Goal: Task Accomplishment & Management: Use online tool/utility

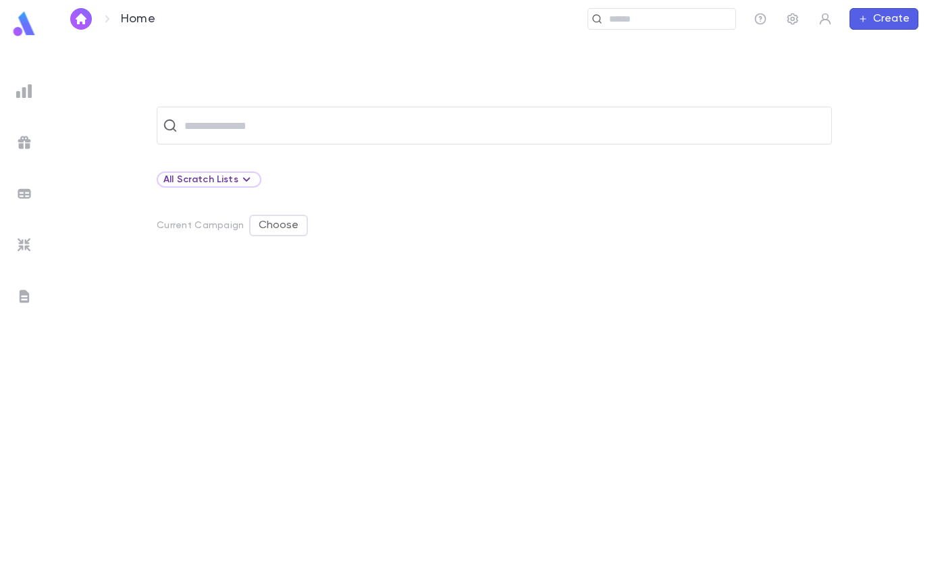
click at [26, 90] on img at bounding box center [24, 91] width 16 height 16
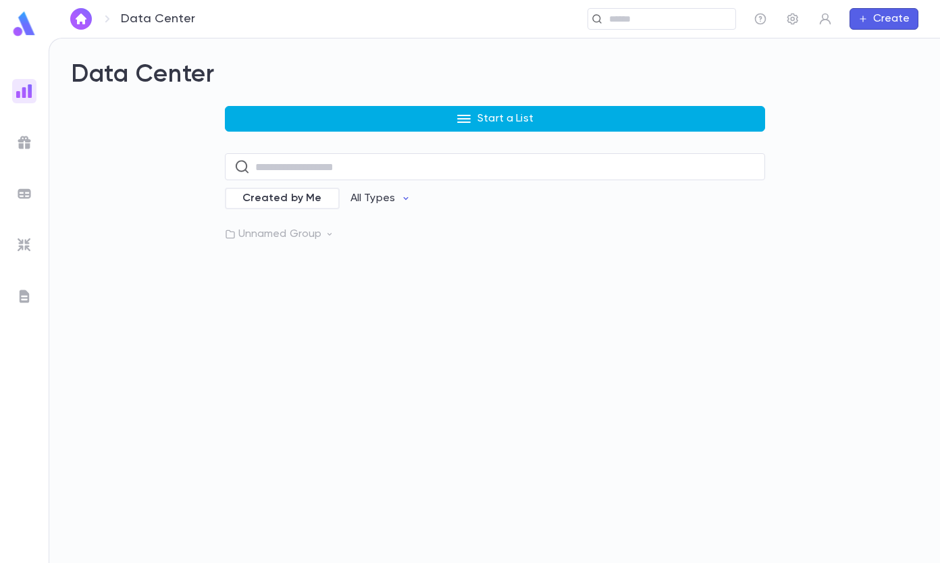
click at [448, 118] on button "Start a List" at bounding box center [495, 119] width 540 height 26
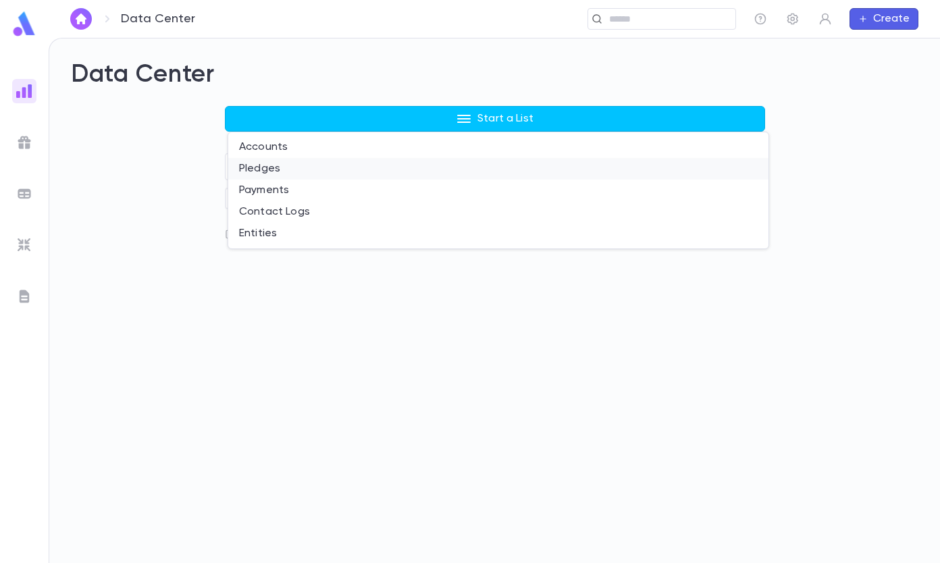
click at [261, 167] on li "Pledges" at bounding box center [498, 169] width 540 height 22
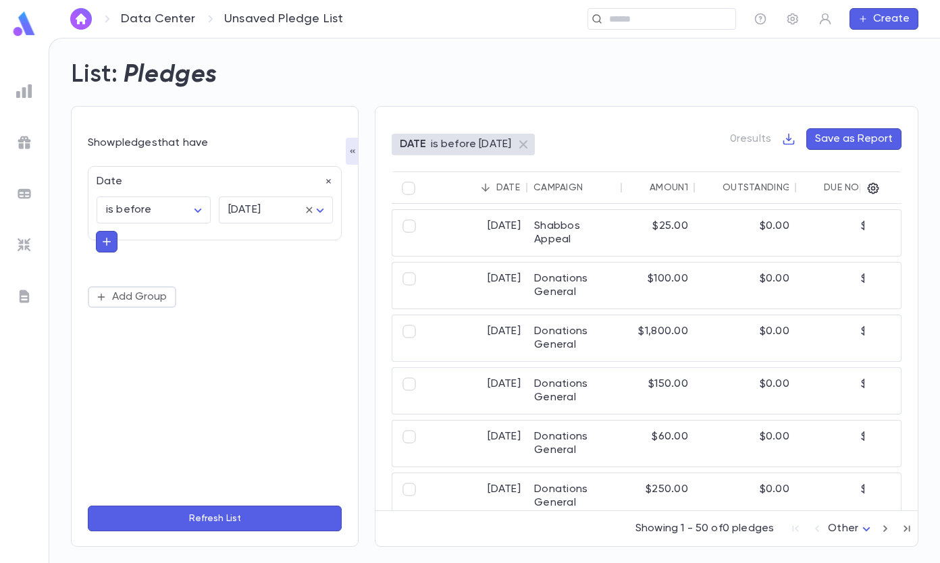
click at [105, 248] on icon "button" at bounding box center [107, 242] width 12 height 14
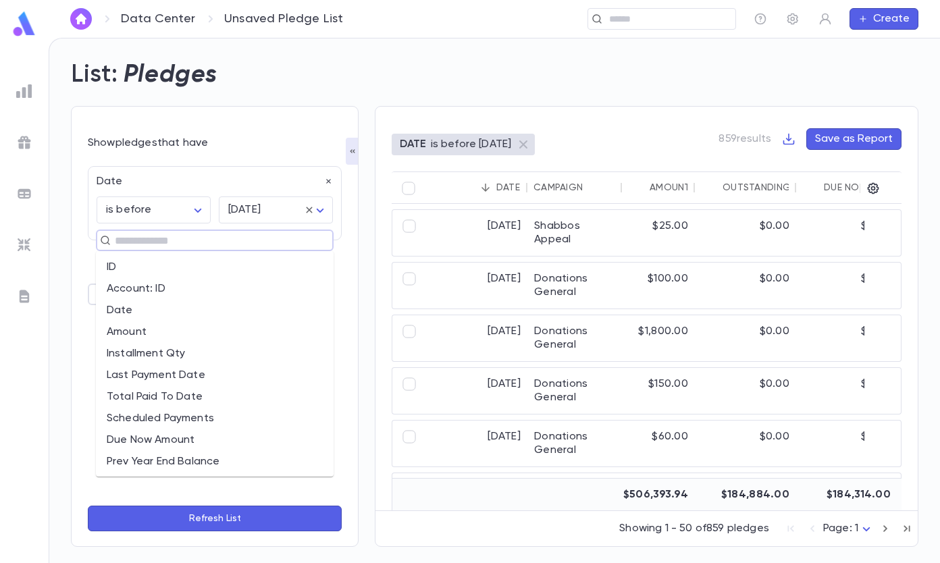
click at [133, 242] on input "text" at bounding box center [209, 240] width 196 height 19
click at [147, 235] on input "text" at bounding box center [209, 240] width 196 height 19
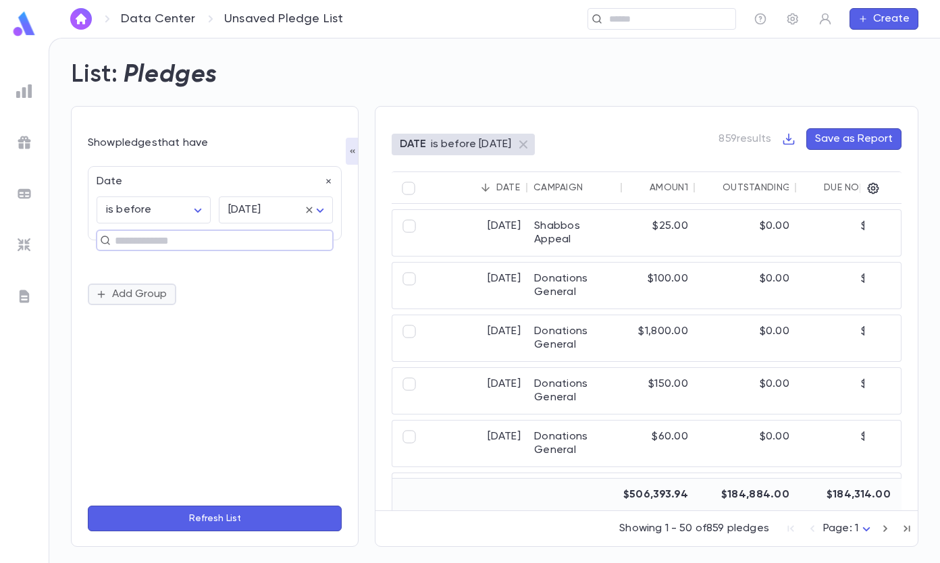
click at [144, 292] on button "Add Group" at bounding box center [132, 295] width 88 height 22
click at [330, 296] on icon "button" at bounding box center [328, 294] width 5 height 5
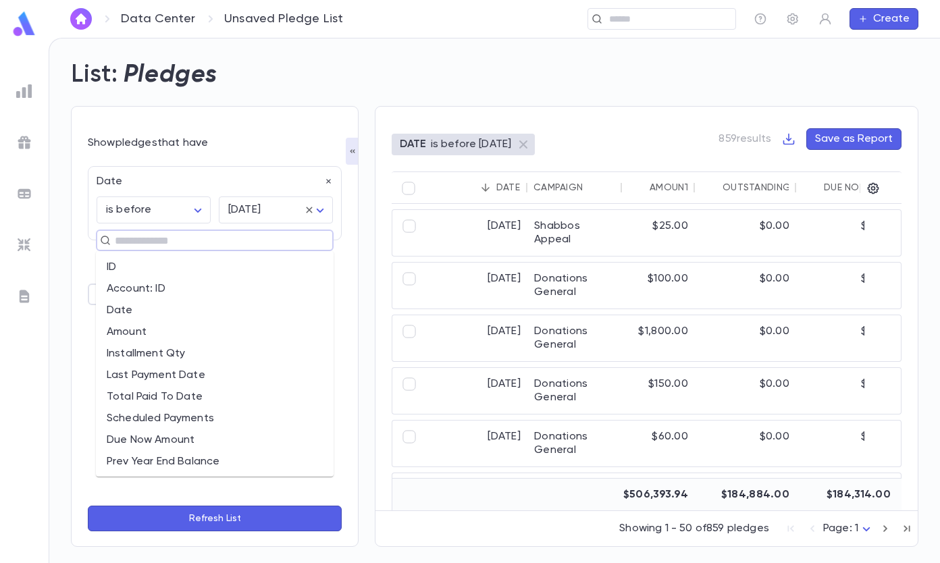
click at [160, 240] on input "text" at bounding box center [209, 240] width 196 height 19
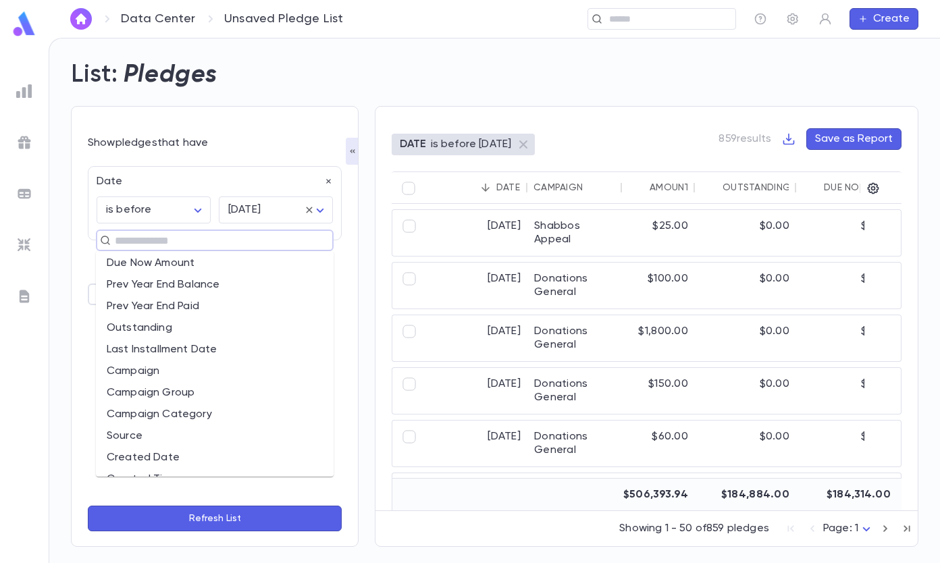
scroll to position [203, 0]
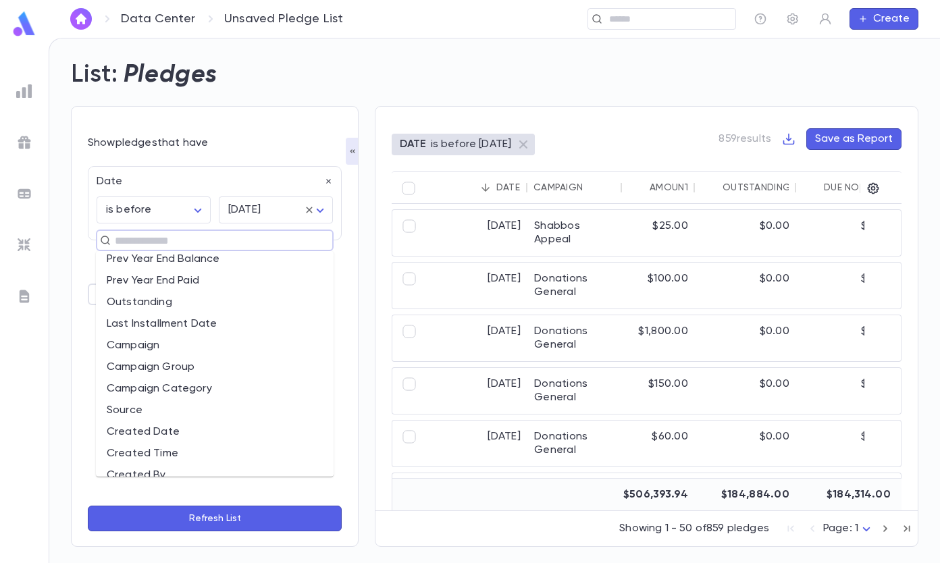
click at [168, 350] on li "Campaign" at bounding box center [215, 346] width 238 height 22
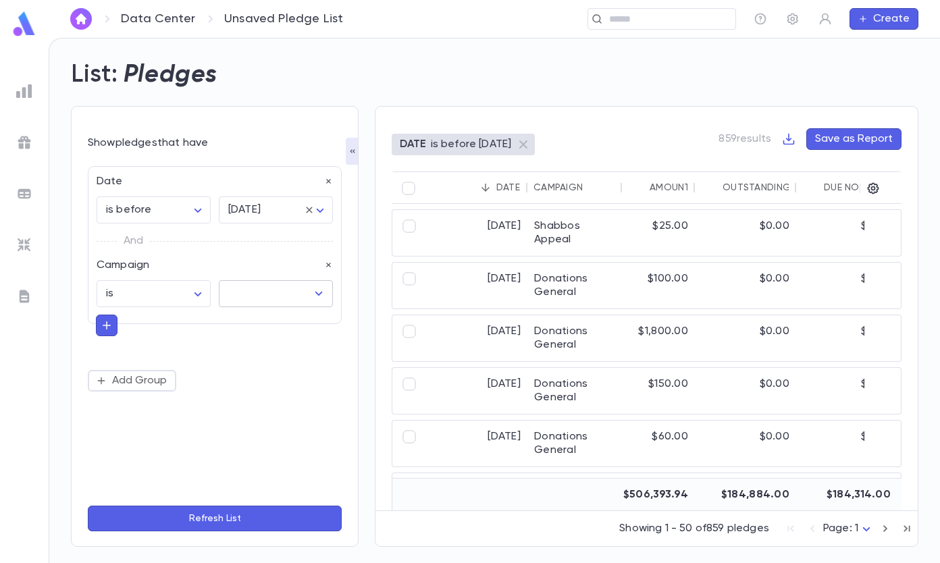
click at [253, 297] on input "text" at bounding box center [266, 294] width 82 height 26
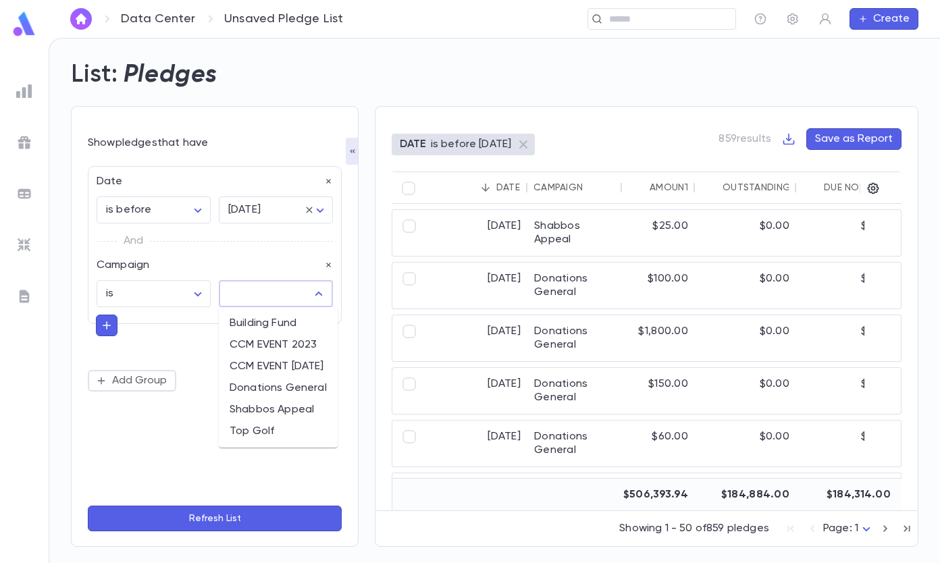
click at [285, 366] on li "CCM EVENT [DATE]" at bounding box center [278, 367] width 119 height 22
type input "**********"
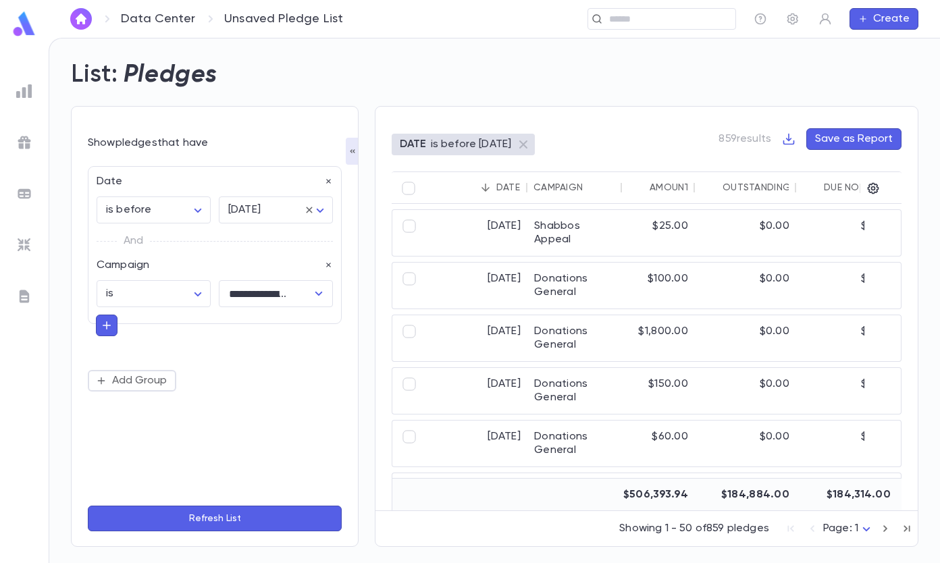
click at [235, 517] on button "Refresh List" at bounding box center [215, 519] width 254 height 26
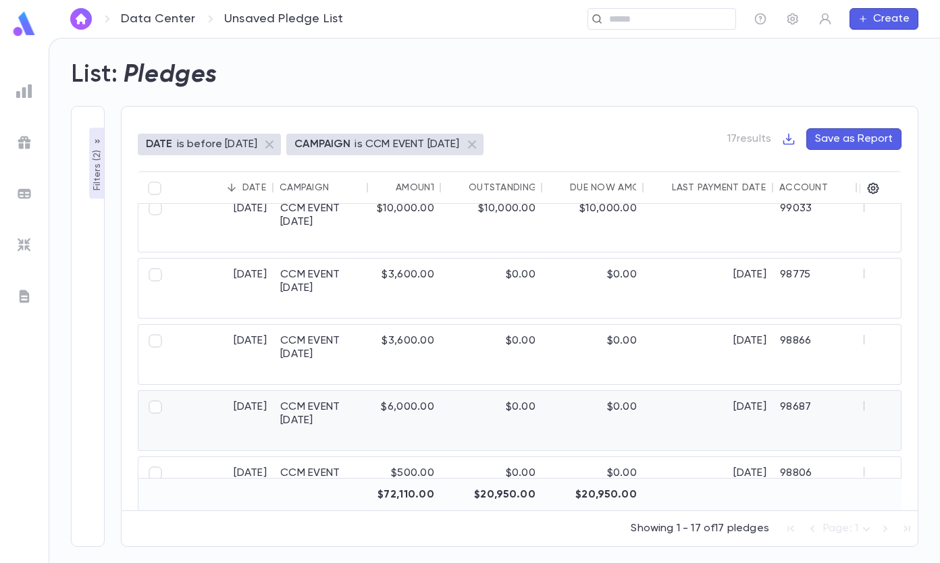
scroll to position [270, 0]
drag, startPoint x: 381, startPoint y: 504, endPoint x: 313, endPoint y: 500, distance: 68.3
click at [313, 500] on div "$72,110.00 $20,950.00 $20,950.00" at bounding box center [835, 495] width 1327 height 32
drag, startPoint x: 302, startPoint y: 502, endPoint x: 409, endPoint y: 502, distance: 107.4
click at [409, 502] on div "$72,110.00 $20,950.00 $20,950.00" at bounding box center [835, 495] width 1327 height 32
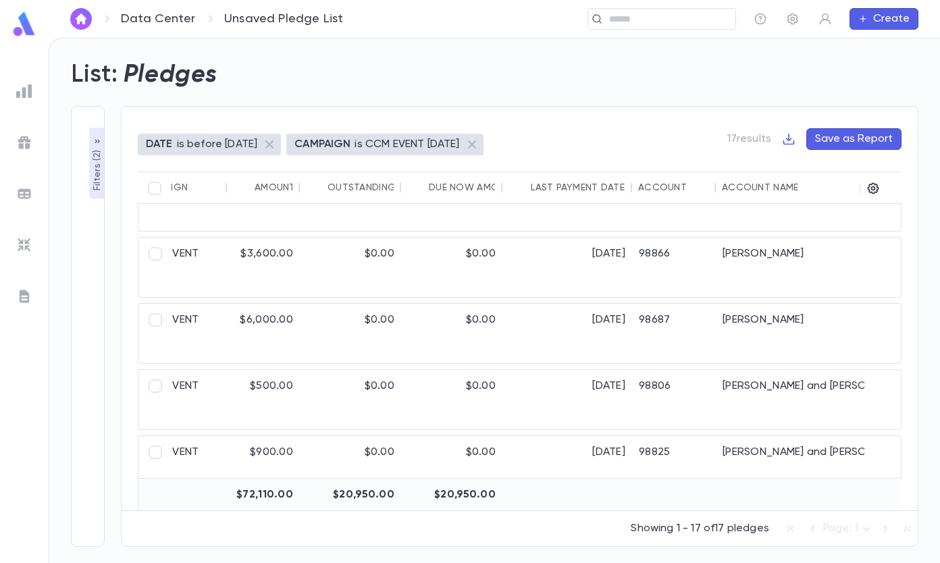
scroll to position [92, 141]
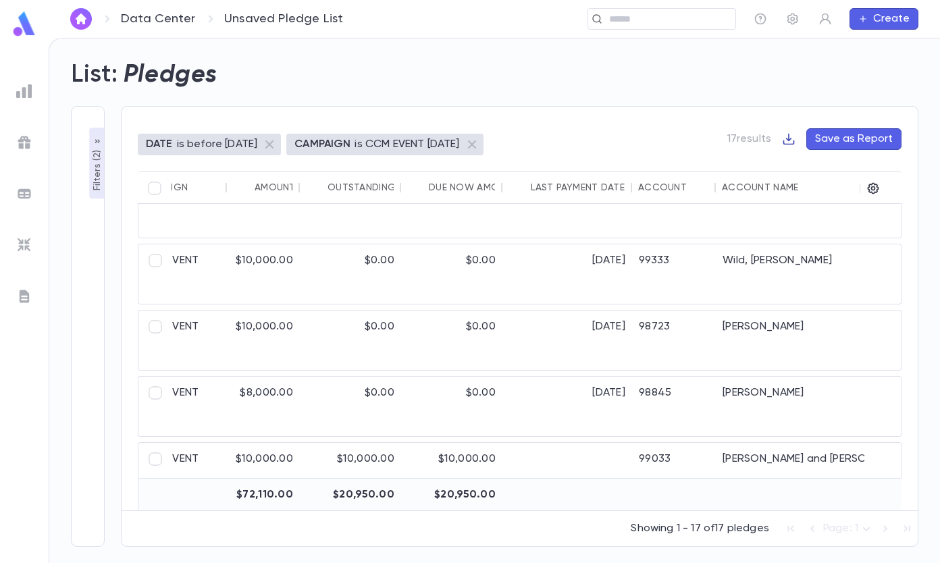
click at [788, 141] on icon "button" at bounding box center [789, 139] width 14 height 14
click at [854, 172] on li "Download CSV" at bounding box center [835, 166] width 97 height 22
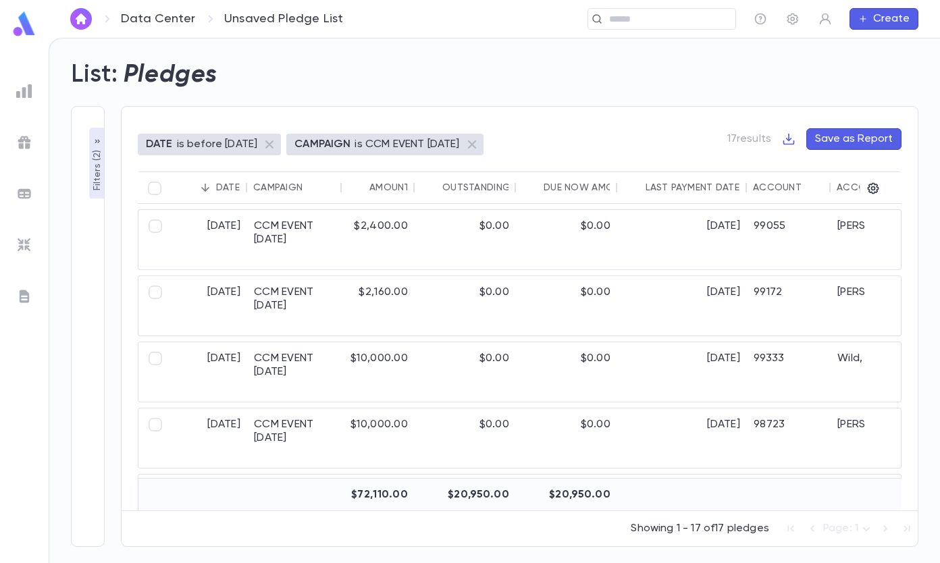
scroll to position [0, 0]
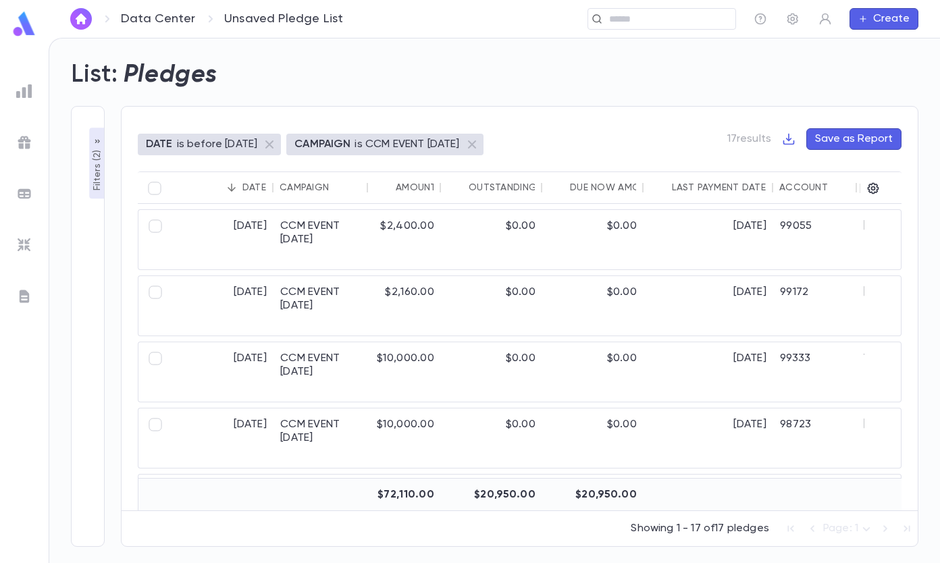
click at [96, 148] on p "Filters ( 2 )" at bounding box center [97, 169] width 14 height 44
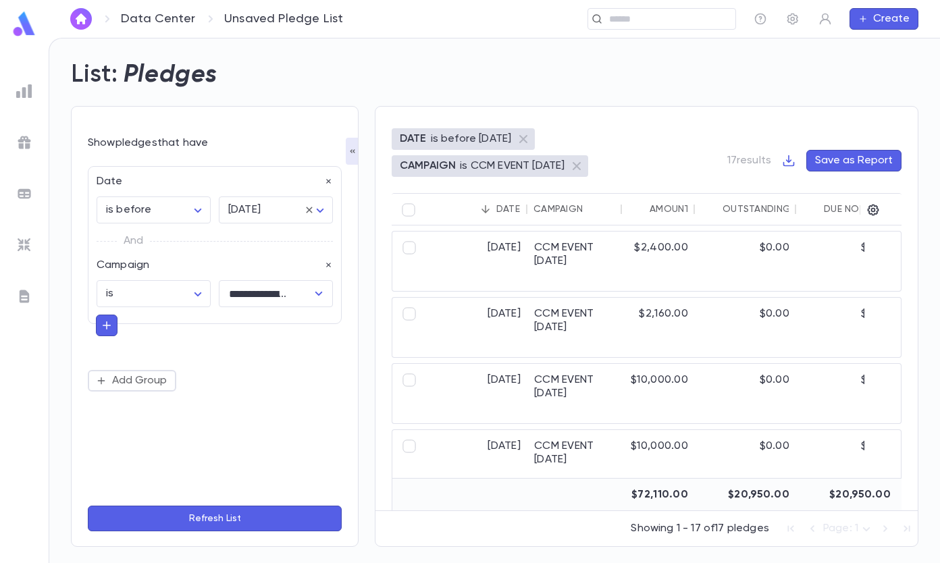
click at [25, 91] on img at bounding box center [24, 91] width 16 height 16
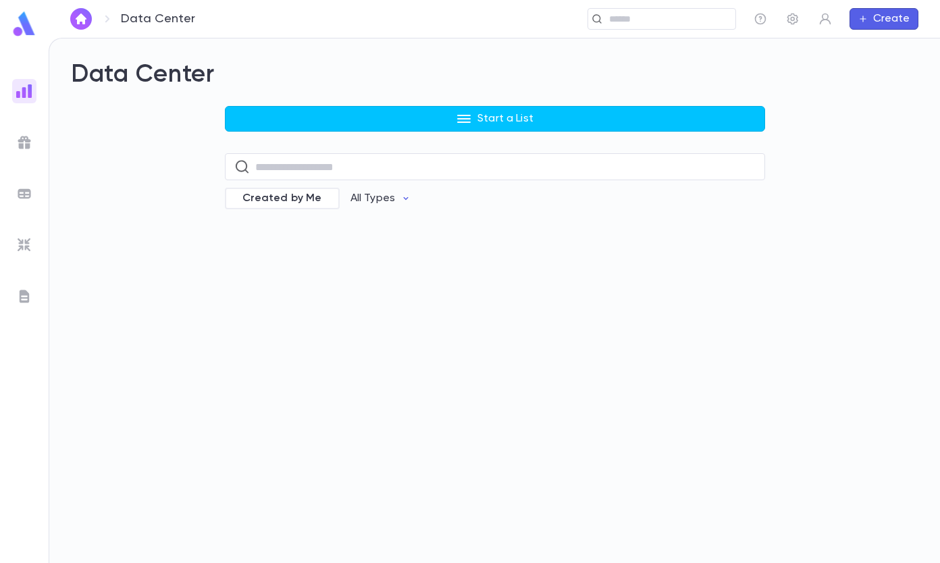
click at [454, 117] on button "Start a List" at bounding box center [495, 119] width 540 height 26
click at [272, 192] on li "Payments" at bounding box center [498, 191] width 540 height 22
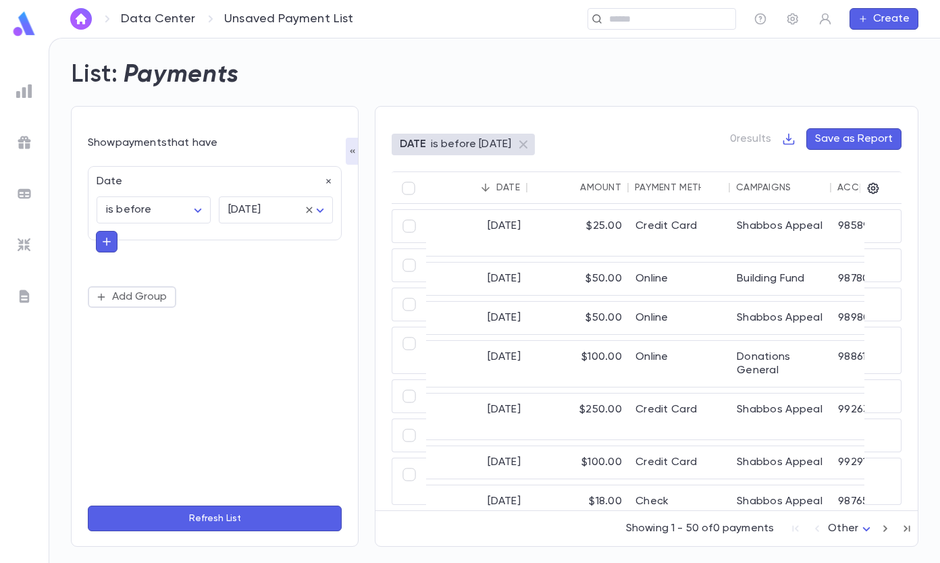
click at [105, 240] on icon "button" at bounding box center [107, 242] width 12 height 14
click at [142, 240] on input "text" at bounding box center [209, 240] width 196 height 19
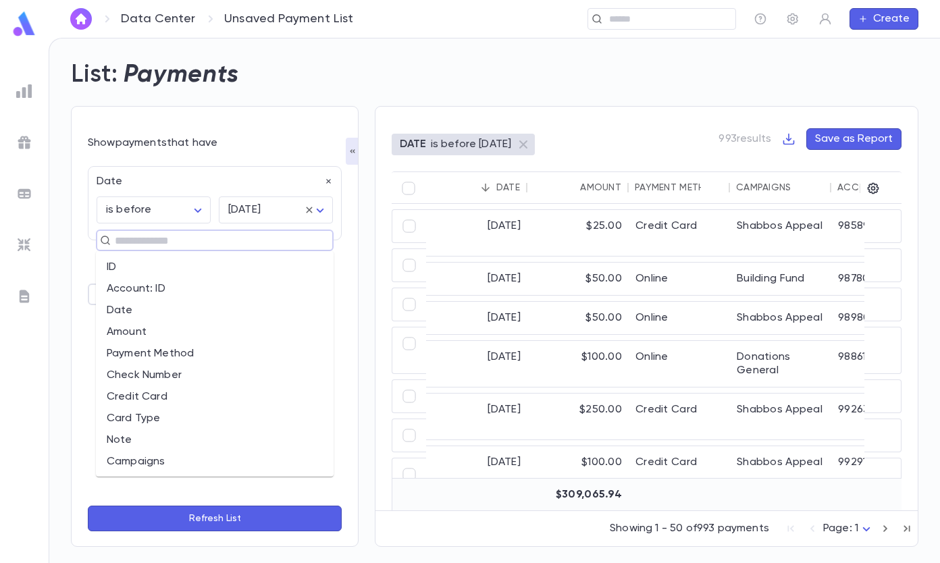
scroll to position [68, 0]
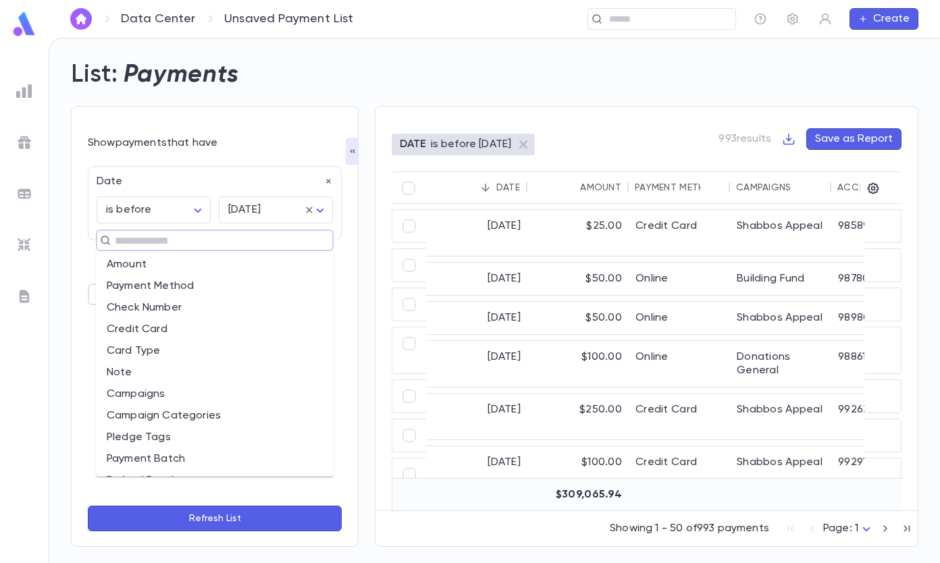
click at [156, 394] on li "Campaigns" at bounding box center [215, 394] width 238 height 22
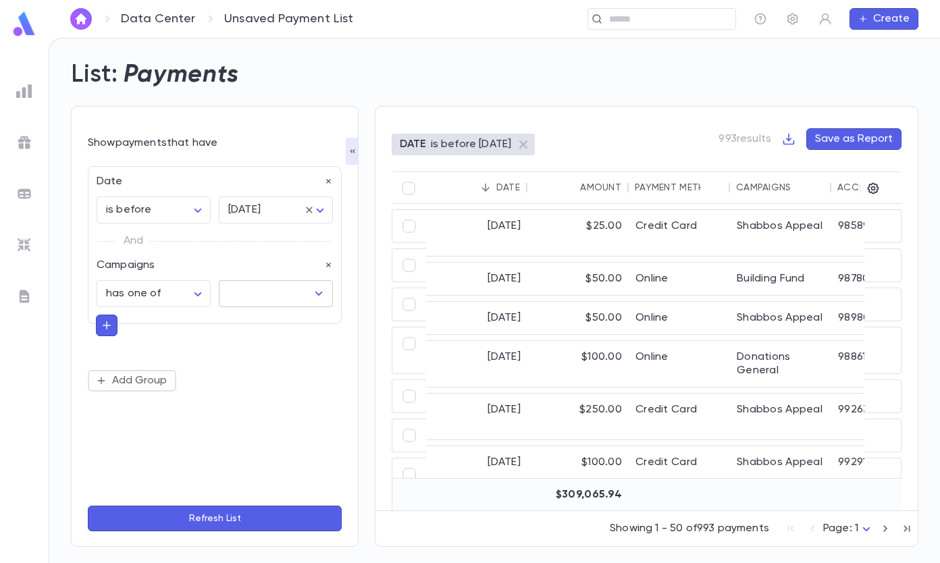
click at [248, 290] on input "text" at bounding box center [266, 294] width 82 height 26
click at [211, 511] on button "Refresh List" at bounding box center [215, 519] width 254 height 26
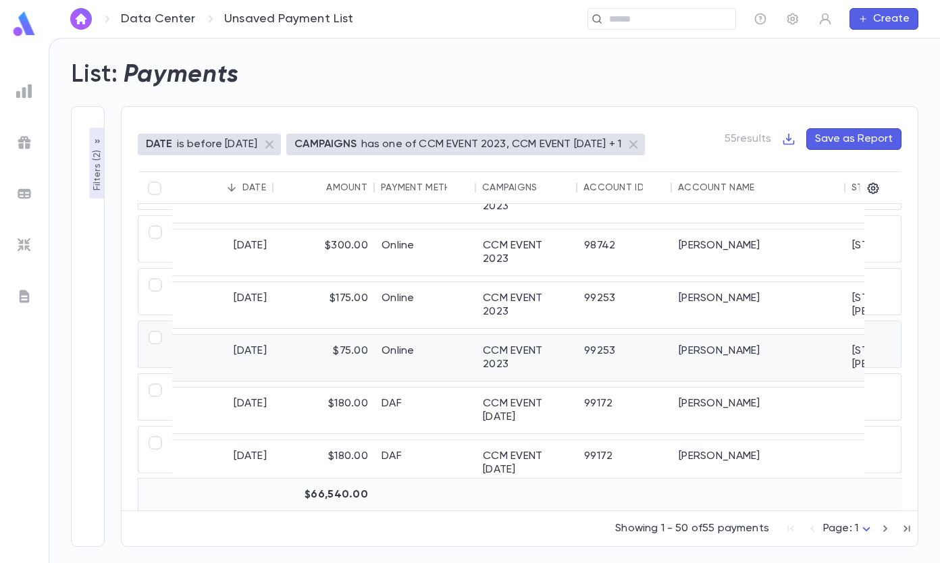
scroll to position [126, 0]
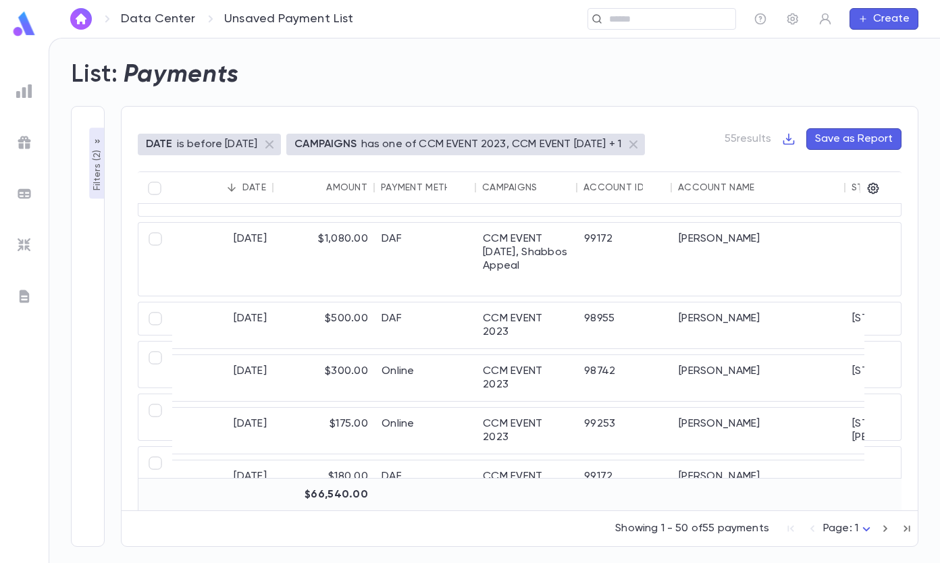
click at [622, 139] on p "has one of CCM EVENT 2023, CCM EVENT [DATE] + 1" at bounding box center [491, 145] width 261 height 14
click at [622, 145] on p "has one of CCM EVENT 2023, CCM EVENT [DATE] + 1" at bounding box center [491, 145] width 261 height 14
click at [421, 143] on p "has one of CCM EVENT 2023, CCM EVENT [DATE] + 1" at bounding box center [491, 145] width 261 height 14
click at [97, 154] on p "Filters ( 2 )" at bounding box center [97, 169] width 14 height 44
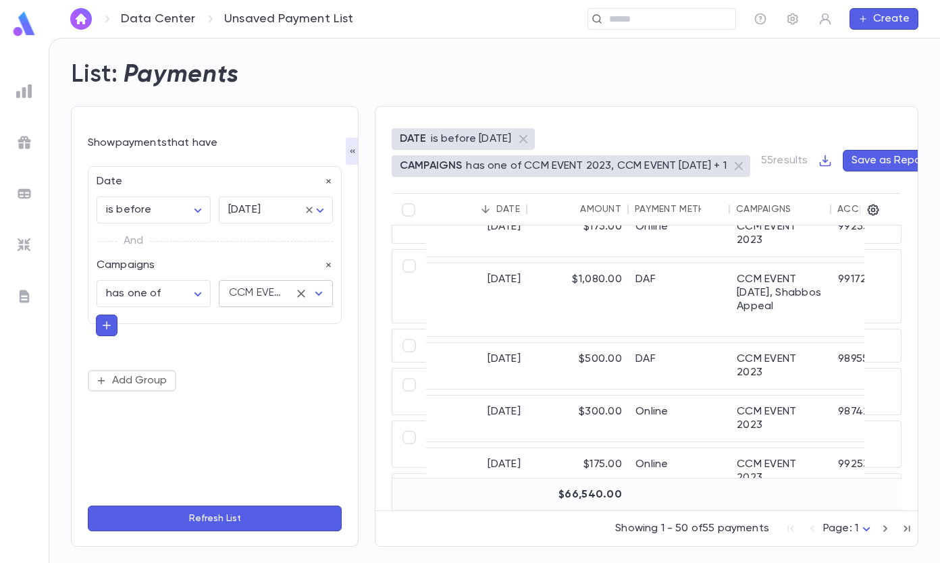
click at [324, 292] on icon "Open" at bounding box center [319, 294] width 16 height 16
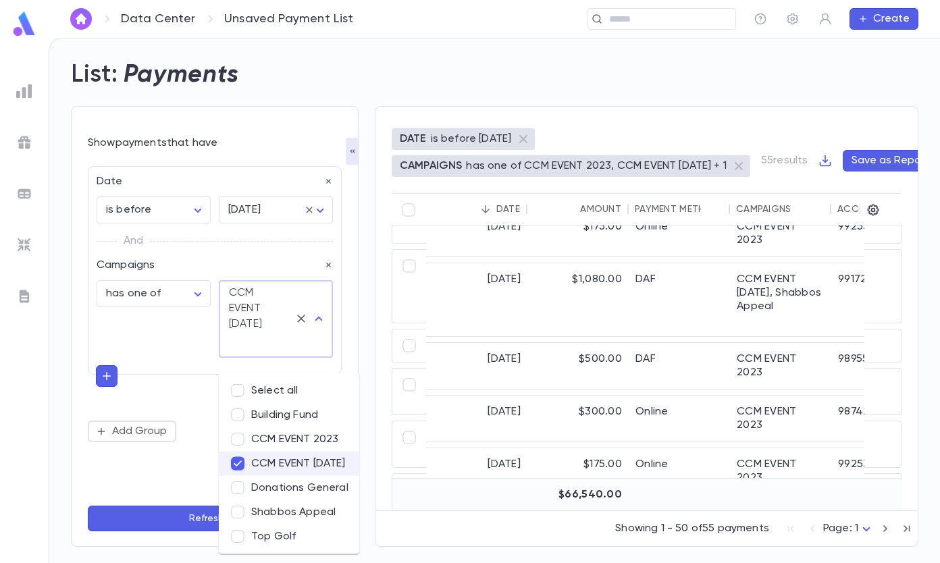
click at [170, 354] on div "**********" at bounding box center [215, 304] width 254 height 276
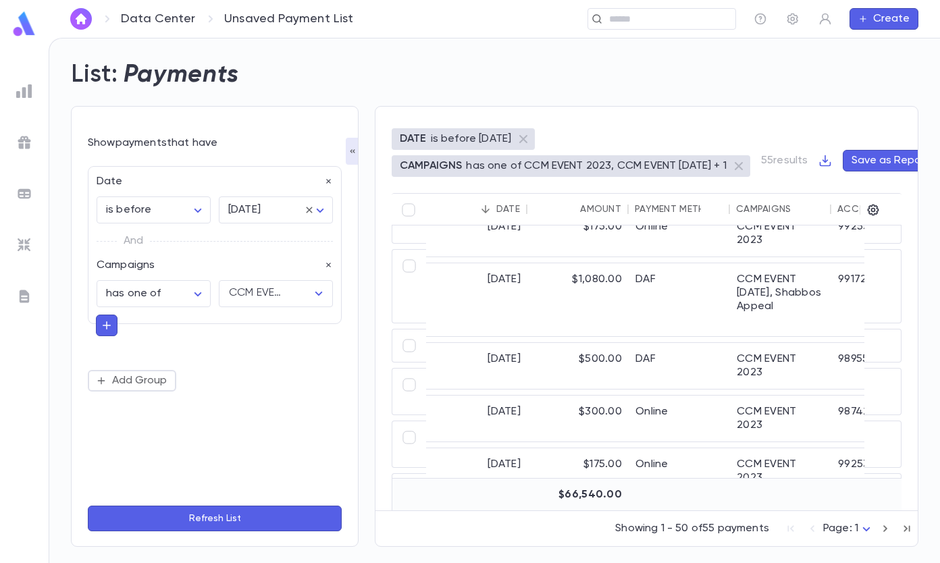
click at [186, 516] on button "Refresh List" at bounding box center [215, 519] width 254 height 26
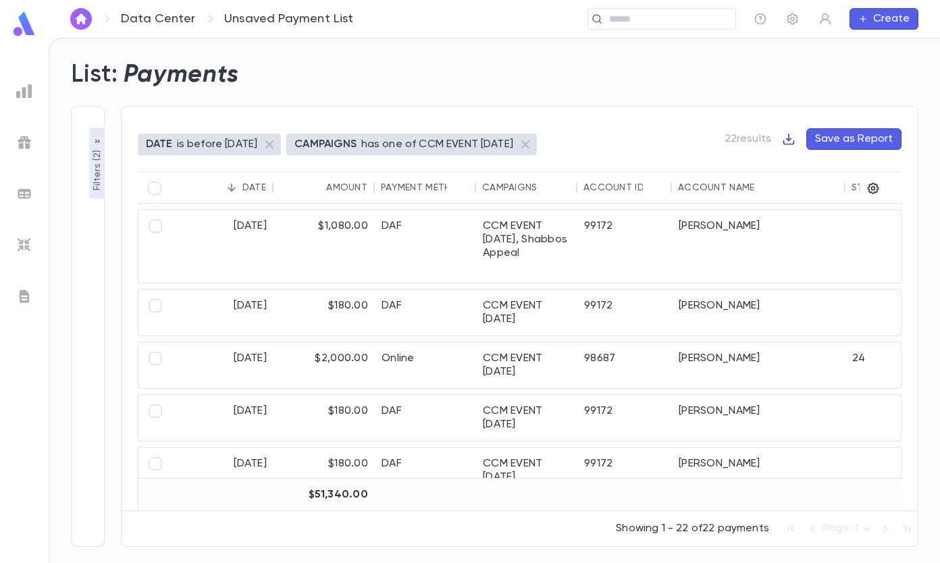
click at [787, 140] on icon "button" at bounding box center [789, 139] width 14 height 14
click at [814, 164] on li "Download CSV" at bounding box center [835, 166] width 97 height 22
